Goal: Task Accomplishment & Management: Complete application form

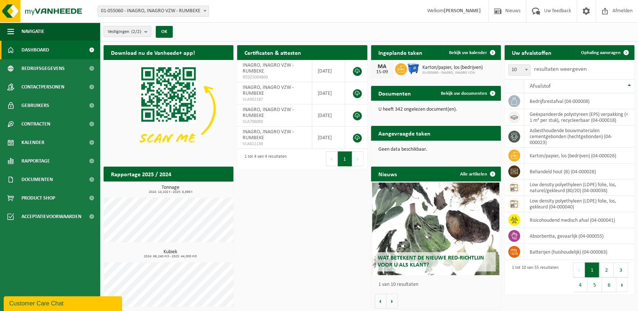
drag, startPoint x: 597, startPoint y: 53, endPoint x: 507, endPoint y: 86, distance: 95.8
click at [597, 53] on span "Ophaling aanvragen" at bounding box center [601, 52] width 40 height 5
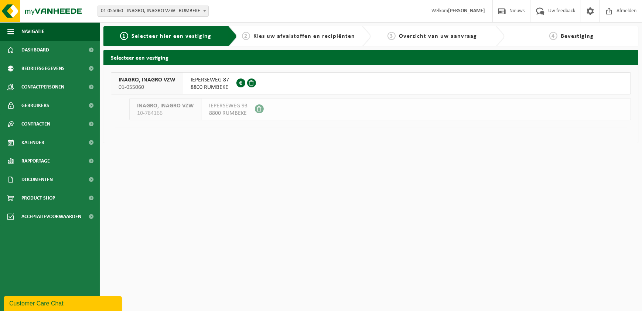
click at [222, 81] on span "IEPERSEWEG 87" at bounding box center [210, 79] width 38 height 7
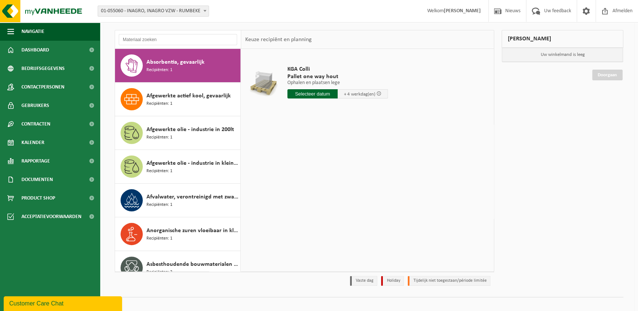
scroll to position [50, 0]
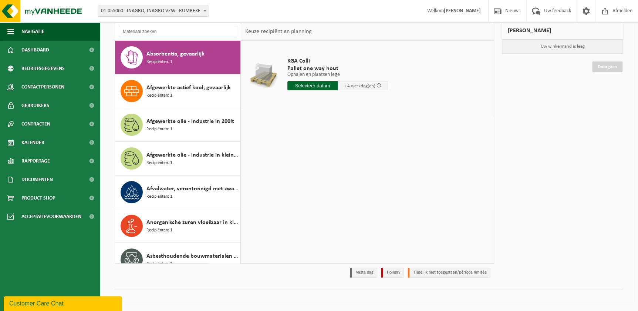
click at [368, 167] on div "KGA Colli Pallet one way hout Ophalen en plaatsen lege Ophalen en plaatsen lege…" at bounding box center [367, 152] width 252 height 222
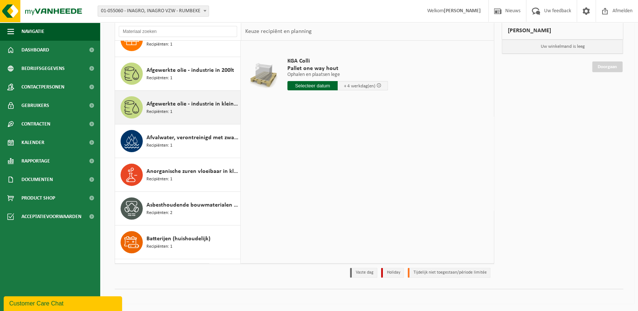
scroll to position [67, 0]
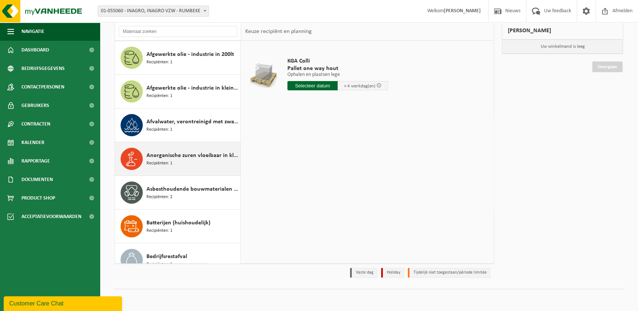
click at [189, 163] on div "Anorganische zuren vloeibaar in kleinverpakking Recipiënten: 1" at bounding box center [192, 158] width 92 height 22
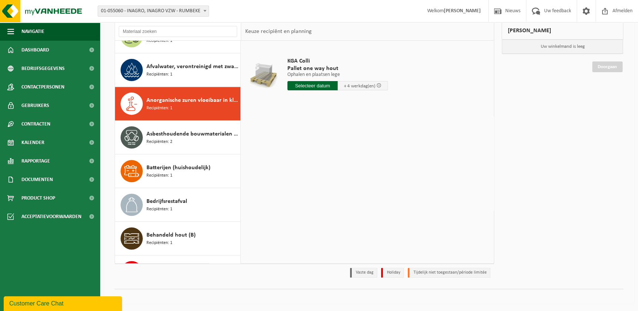
scroll to position [168, 0]
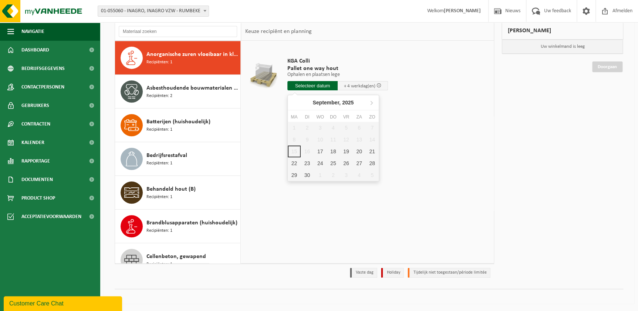
click at [312, 86] on input "text" at bounding box center [312, 85] width 50 height 9
click at [318, 151] on div "17" at bounding box center [319, 151] width 13 height 12
type input "Van 2025-09-17"
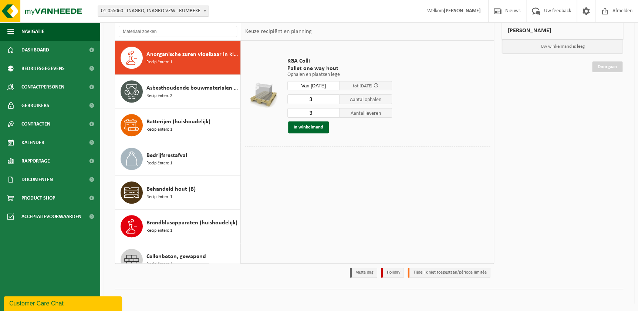
click at [327, 99] on input "3" at bounding box center [313, 99] width 52 height 10
type input "1"
click at [319, 112] on input "3" at bounding box center [313, 113] width 52 height 10
type input "1"
click at [316, 128] on button "In winkelmand" at bounding box center [308, 127] width 41 height 12
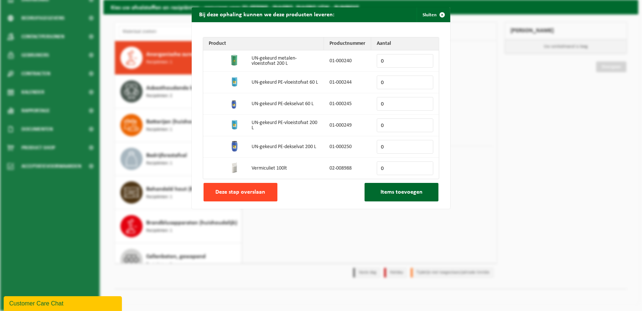
click at [236, 191] on span "Deze stap overslaan" at bounding box center [241, 192] width 50 height 6
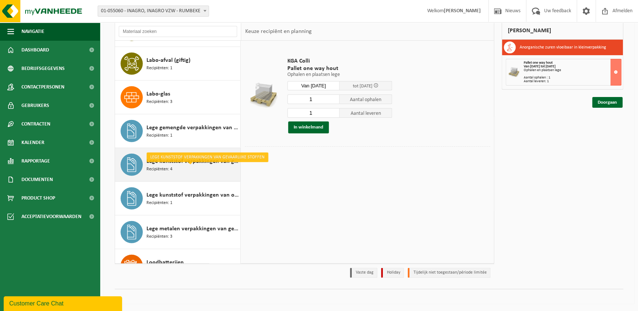
scroll to position [907, 0]
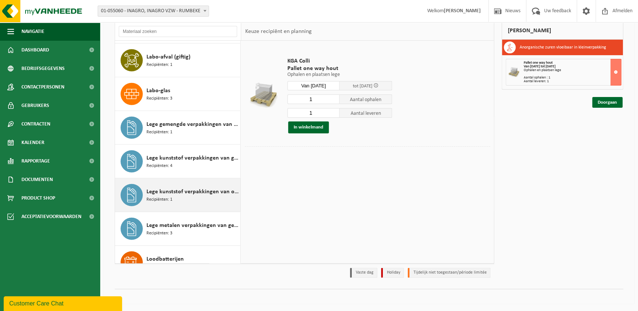
click at [181, 192] on span "Lege kunststof verpakkingen van oxiderende stoffen" at bounding box center [192, 191] width 92 height 9
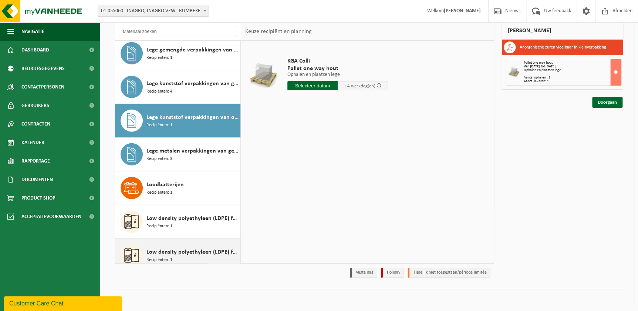
scroll to position [976, 0]
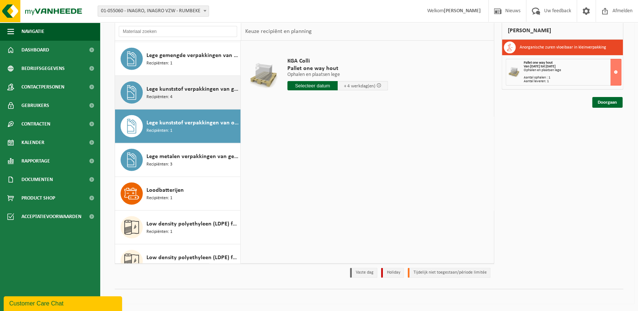
click at [161, 95] on span "Recipiënten: 4" at bounding box center [159, 97] width 26 height 7
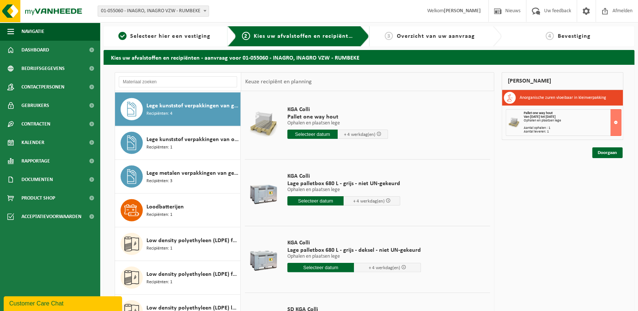
scroll to position [0, 0]
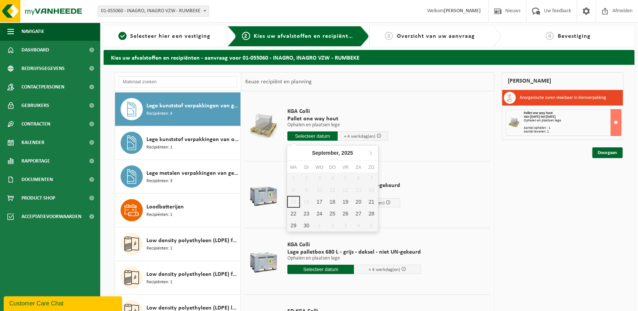
click at [308, 137] on input "text" at bounding box center [312, 135] width 50 height 9
click at [321, 202] on div "17" at bounding box center [319, 202] width 13 height 12
type input "Van 2025-09-17"
type input "2025-09-17"
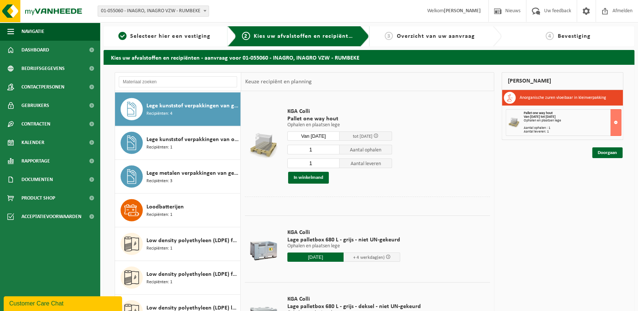
drag, startPoint x: 318, startPoint y: 150, endPoint x: 296, endPoint y: 147, distance: 22.0
click at [296, 147] on input "1" at bounding box center [313, 150] width 52 height 10
type input "3"
drag, startPoint x: 318, startPoint y: 165, endPoint x: 296, endPoint y: 160, distance: 22.3
click at [296, 160] on input "1" at bounding box center [313, 163] width 52 height 10
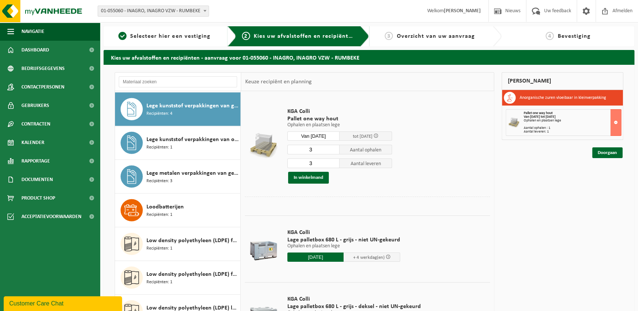
type input "3"
click at [216, 104] on span "Lege kunststof verpakkingen van gevaarlijke stoffen" at bounding box center [192, 105] width 92 height 9
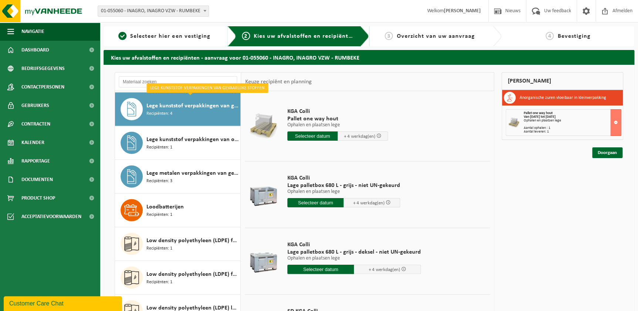
click at [323, 133] on input "text" at bounding box center [312, 135] width 50 height 9
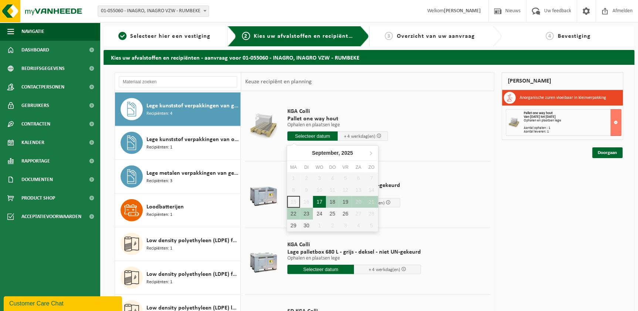
click at [322, 203] on div "17" at bounding box center [319, 202] width 13 height 12
type input "Van 2025-09-17"
type input "2025-09-17"
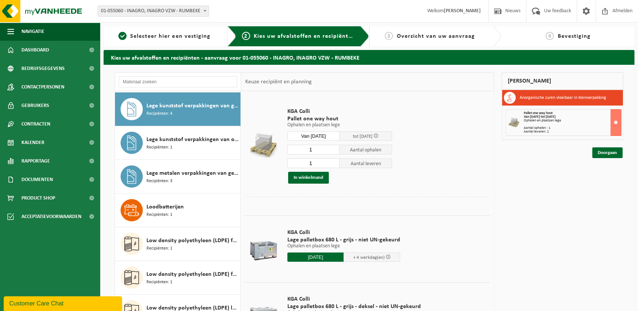
drag, startPoint x: 316, startPoint y: 149, endPoint x: 295, endPoint y: 149, distance: 21.4
click at [295, 149] on input "1" at bounding box center [313, 150] width 52 height 10
click at [334, 147] on input "2" at bounding box center [313, 150] width 52 height 10
type input "3"
click at [334, 147] on input "3" at bounding box center [313, 150] width 52 height 10
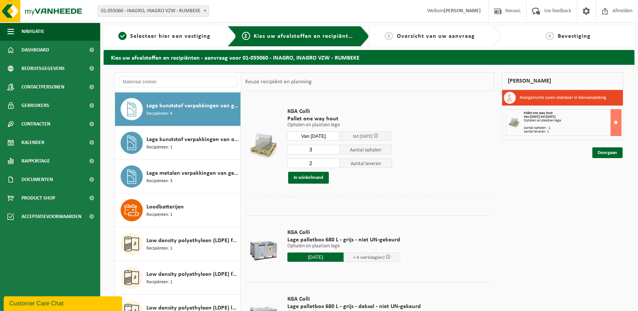
click at [335, 162] on input "2" at bounding box center [313, 163] width 52 height 10
type input "3"
click at [335, 162] on input "3" at bounding box center [313, 163] width 52 height 10
click at [315, 178] on button "In winkelmand" at bounding box center [308, 178] width 41 height 12
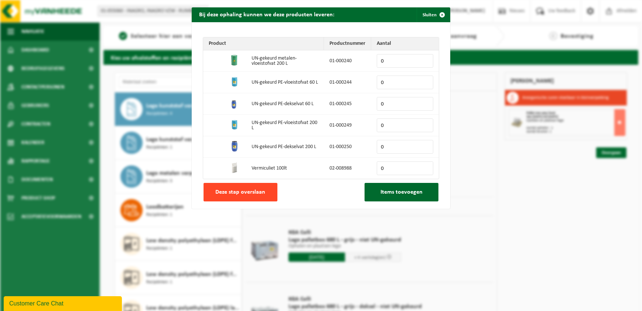
click at [233, 190] on span "Deze stap overslaan" at bounding box center [241, 192] width 50 height 6
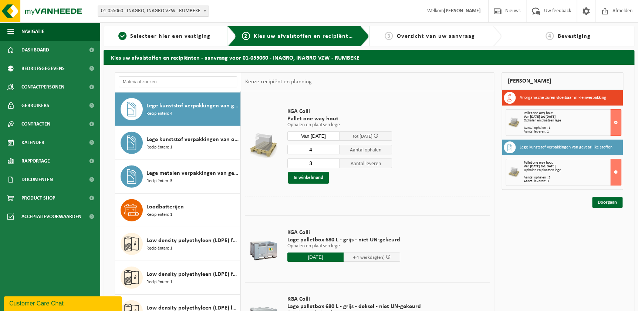
type input "4"
click at [333, 147] on input "4" at bounding box center [313, 150] width 52 height 10
type input "4"
click at [333, 160] on input "4" at bounding box center [313, 163] width 52 height 10
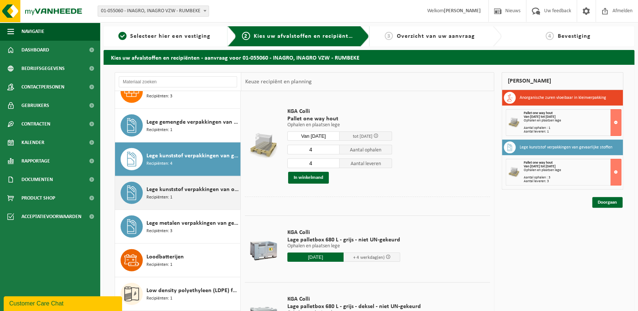
scroll to position [943, 0]
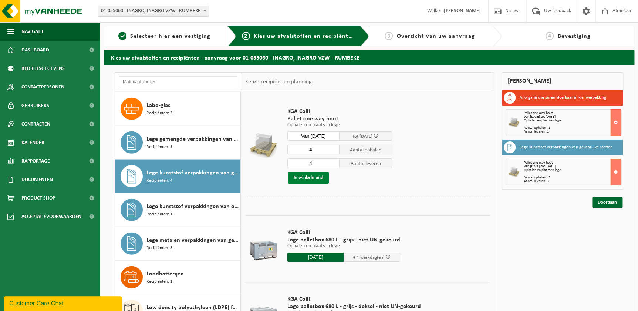
click at [311, 177] on button "In winkelmand" at bounding box center [308, 178] width 41 height 12
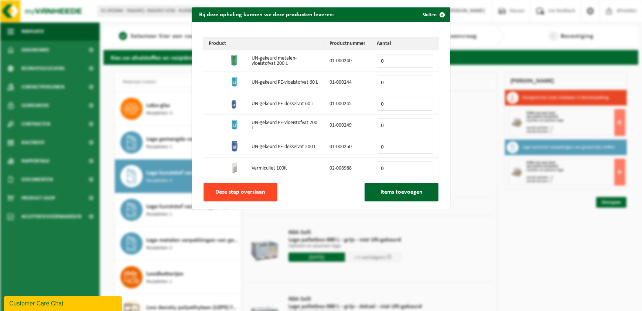
click at [242, 192] on span "Deze stap overslaan" at bounding box center [241, 192] width 50 height 6
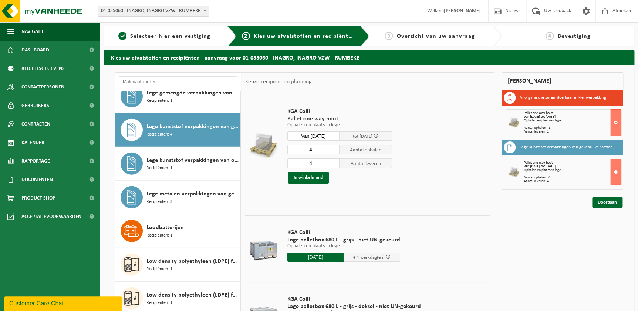
scroll to position [888, 0]
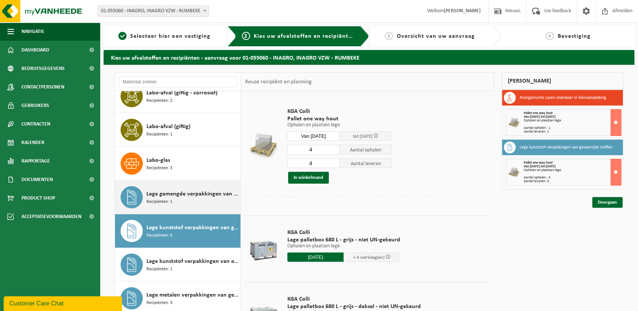
click at [203, 199] on div "Lege gemengde verpakkingen van gevaarlijke stoffen Recipiënten: 1" at bounding box center [192, 197] width 92 height 22
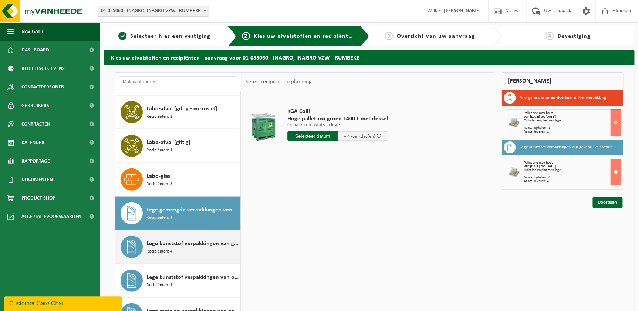
scroll to position [909, 0]
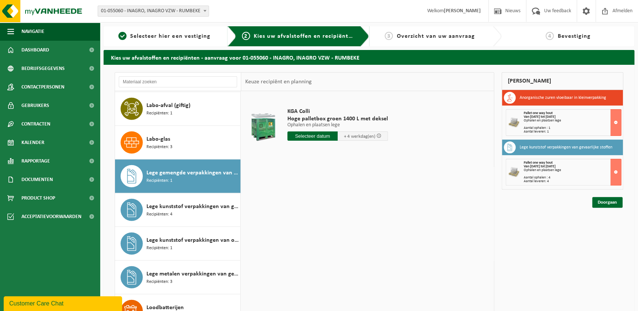
click at [510, 148] on icon at bounding box center [509, 146] width 4 height 7
click at [520, 173] on div "Pallet one way hout Van 2025-09-17 tot 2025-09-23 Ophalen en plaatsen lege Aant…" at bounding box center [562, 172] width 115 height 27
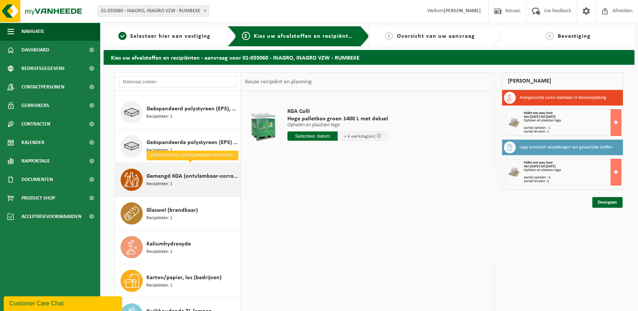
scroll to position [605, 0]
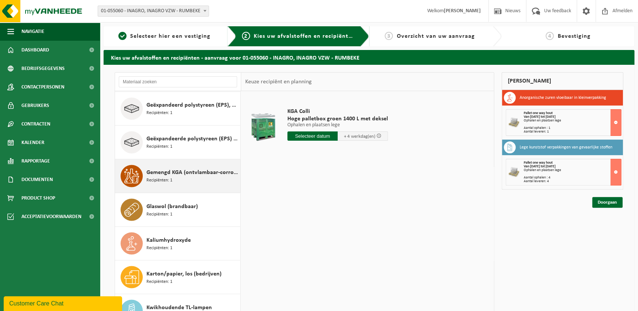
click at [212, 174] on span "Gemengd KGA (ontvlambaar-corrosief)" at bounding box center [192, 172] width 92 height 9
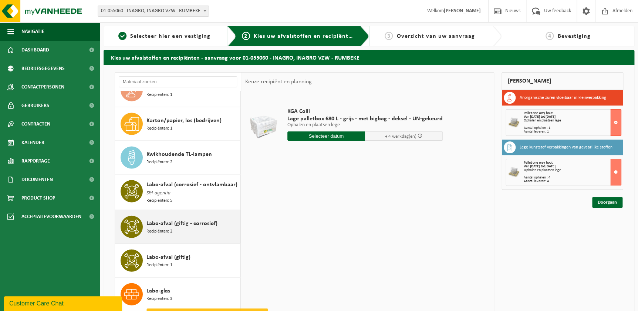
scroll to position [739, 0]
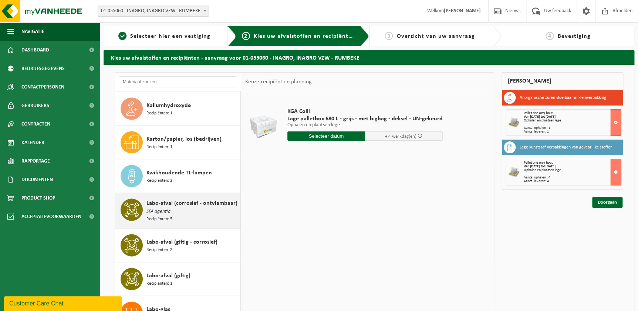
click at [210, 203] on span "Labo-afval (corrosief - ontvlambaar)" at bounding box center [191, 202] width 91 height 9
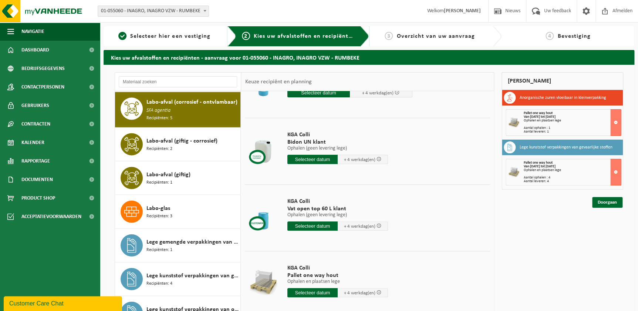
scroll to position [118, 0]
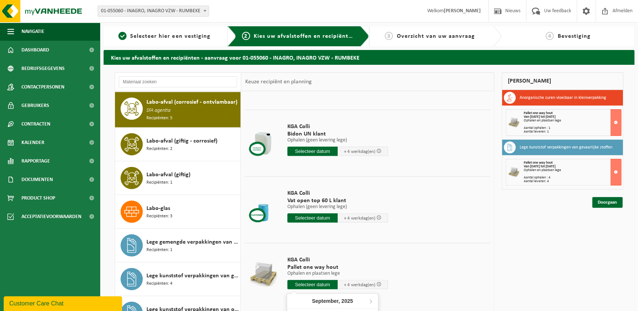
click at [305, 281] on input "text" at bounding box center [312, 283] width 50 height 9
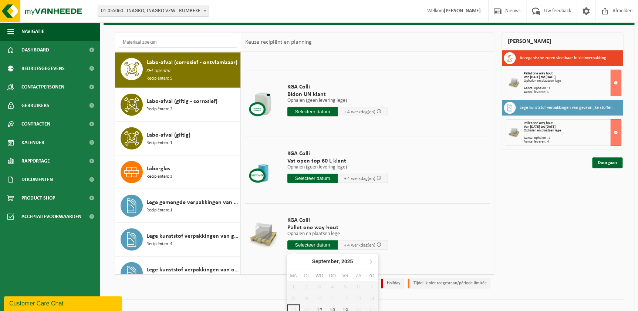
scroll to position [67, 0]
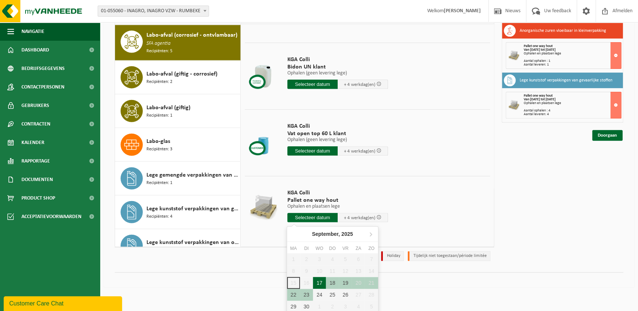
click at [316, 282] on div "17" at bounding box center [319, 283] width 13 height 12
type input "Van 2025-09-17"
type input "2025-09-17"
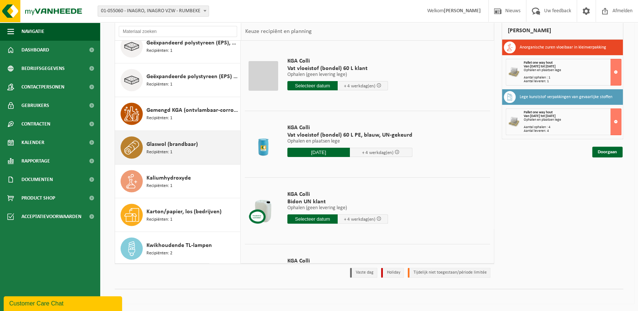
scroll to position [605, 0]
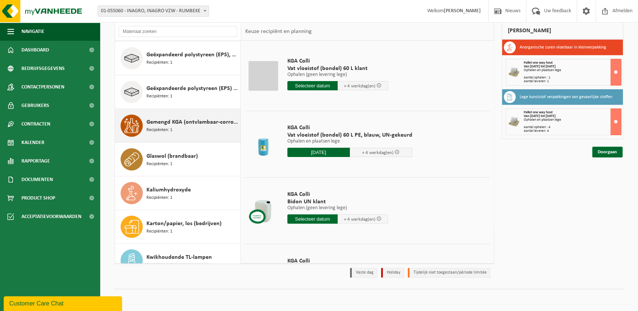
click at [184, 121] on span "Gemengd KGA (ontvlambaar-corrosief)" at bounding box center [192, 122] width 92 height 9
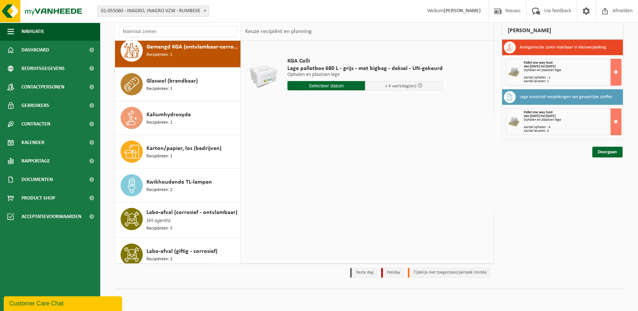
scroll to position [672, 0]
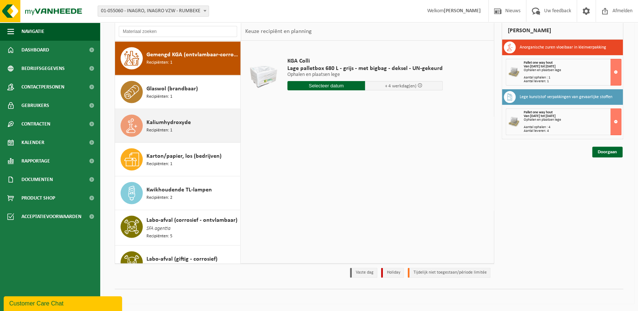
click at [150, 120] on span "Kaliumhydroxyde" at bounding box center [168, 122] width 44 height 9
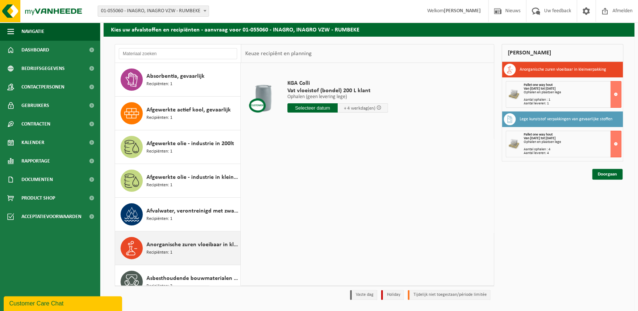
scroll to position [17, 0]
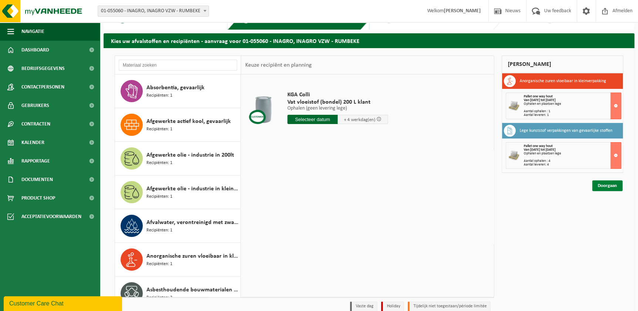
click at [606, 184] on link "Doorgaan" at bounding box center [607, 185] width 30 height 11
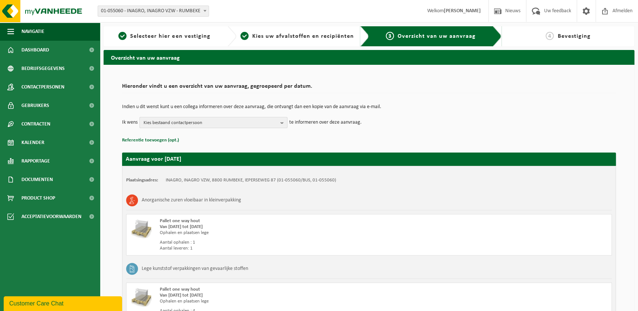
click at [281, 121] on b "button" at bounding box center [283, 122] width 7 height 10
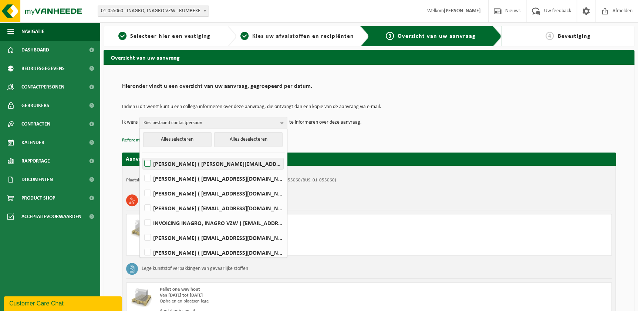
click at [170, 162] on label "Filip Bekaert ( filip.bekaert@inagro.be )" at bounding box center [213, 163] width 140 height 11
click at [142, 154] on input "Filip Bekaert ( filip.bekaert@inagro.be )" at bounding box center [141, 154] width 0 height 0
checkbox input "true"
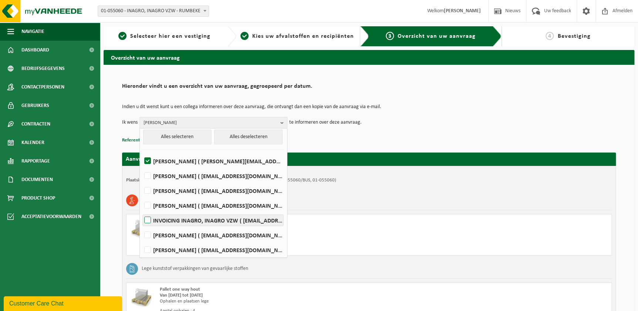
scroll to position [4, 0]
click at [378, 139] on p "Referentie toevoegen (opt.)" at bounding box center [369, 140] width 494 height 10
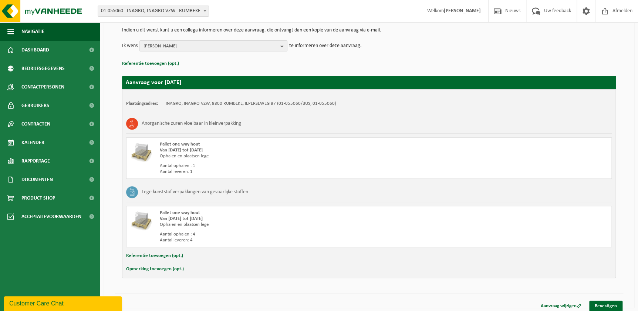
scroll to position [81, 0]
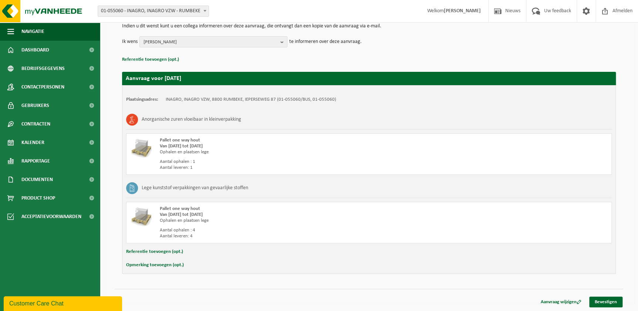
click at [161, 262] on button "Opmerking toevoegen (opt.)" at bounding box center [155, 265] width 58 height 10
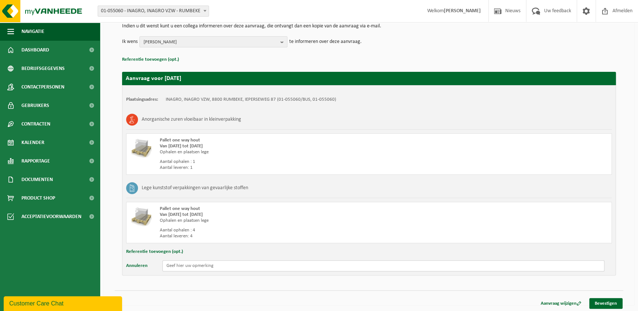
click at [227, 267] on input "text" at bounding box center [383, 265] width 442 height 11
click at [199, 264] on input "we hebben twee pallets m" at bounding box center [383, 265] width 442 height 11
click at [235, 266] on input "we hebben twee extra pallets m" at bounding box center [383, 265] width 442 height 11
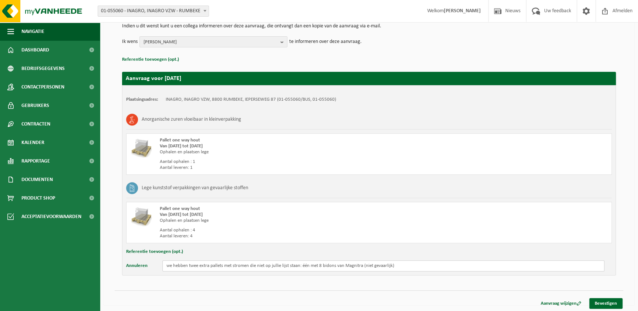
click at [386, 268] on input "we hebben twee extra pallets met stromen die niet op jullie lijst staan: één me…" at bounding box center [383, 265] width 442 height 11
click at [395, 265] on input "we hebben twee extra pallets met stromen die niet op jullie lijst staan: één me…" at bounding box center [383, 265] width 442 height 11
paste input "magnesiumnitraat"
click at [451, 264] on input "we hebben twee extra pallets met stromen die niet op jullie lijst staan: één me…" at bounding box center [383, 265] width 442 height 11
click at [560, 267] on input "we hebben twee extra pallets met stromen die niet op jullie lijst staan: één me…" at bounding box center [383, 265] width 442 height 11
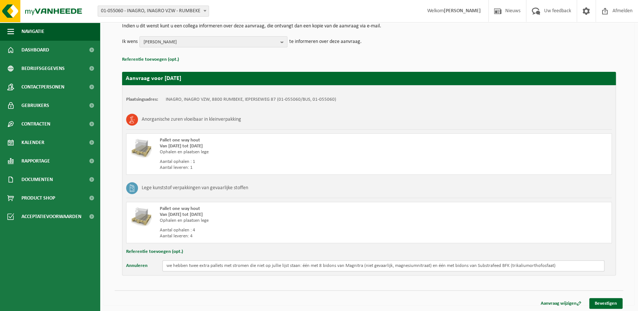
drag, startPoint x: 177, startPoint y: 265, endPoint x: 235, endPoint y: 267, distance: 58.1
click at [235, 267] on input "we hebben twee extra pallets met stromen die niet op jullie lijst staan: één me…" at bounding box center [383, 265] width 442 height 11
click at [188, 266] on input "we hebben twee extra pallets met stromen die niet op jullie lijst staan: één me…" at bounding box center [383, 265] width 442 height 11
click at [211, 260] on input "we hebben twee extra pallets met stromen die niet op jullie lijst staan: één me…" at bounding box center [383, 265] width 442 height 11
click at [198, 267] on input "we hebben twee extra pallets met stromen die niet op jullie lijst staan: één me…" at bounding box center [383, 265] width 442 height 11
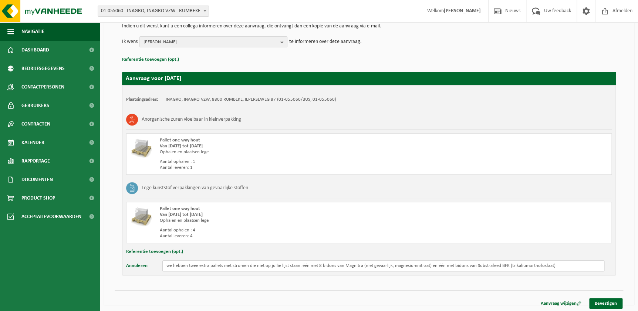
drag, startPoint x: 190, startPoint y: 264, endPoint x: 193, endPoint y: 267, distance: 4.0
click at [190, 265] on input "we hebben twee extra pallets met stromen die niet op jullie lijst staan: één me…" at bounding box center [383, 265] width 442 height 11
click at [474, 264] on input "we hebben NOG TWEE EXTRA pallets met stromen die niet op jullie lijst staan: éé…" at bounding box center [383, 265] width 442 height 11
click at [579, 266] on input "we hebben NOG TWEE EXTRA pallets met stromen die niet op jullie lijst staan: éé…" at bounding box center [383, 265] width 442 height 11
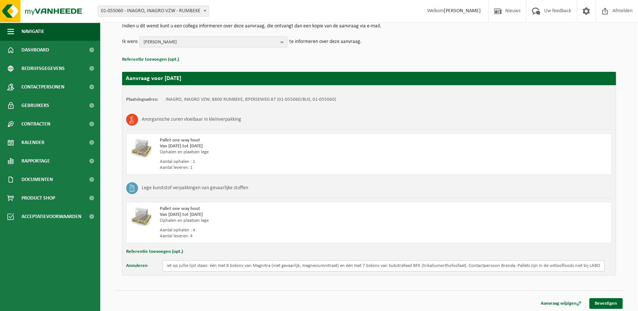
drag, startPoint x: 575, startPoint y: 267, endPoint x: 582, endPoint y: 262, distance: 8.7
click at [582, 262] on input "we hebben NOG TWEE EXTRA pallets met stromen die niet op jullie lijst staan: éé…" at bounding box center [383, 265] width 442 height 11
type input "we hebben NOG TWEE EXTRA pallets met stromen die niet op jullie lijst staan: éé…"
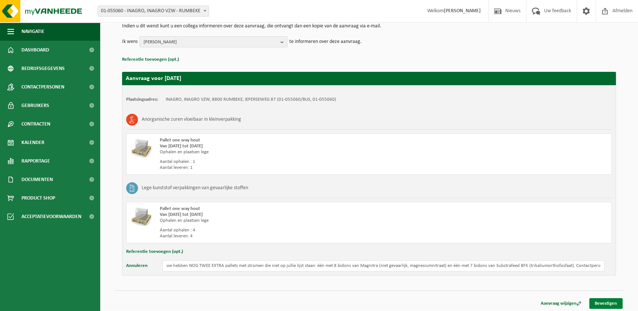
click at [608, 303] on link "Bevestigen" at bounding box center [605, 303] width 33 height 11
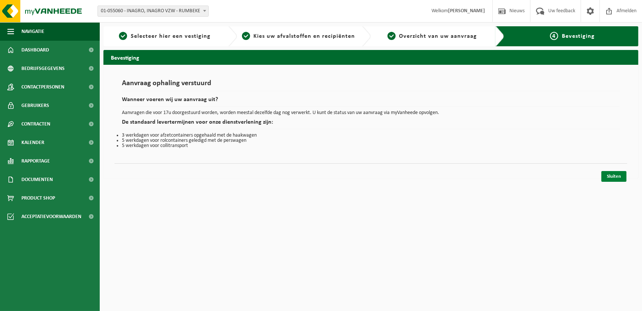
click at [621, 175] on link "Sluiten" at bounding box center [614, 176] width 25 height 11
